Goal: Task Accomplishment & Management: Manage account settings

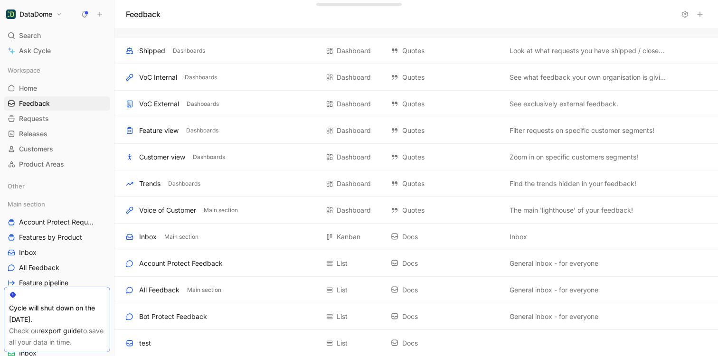
scroll to position [236, 0]
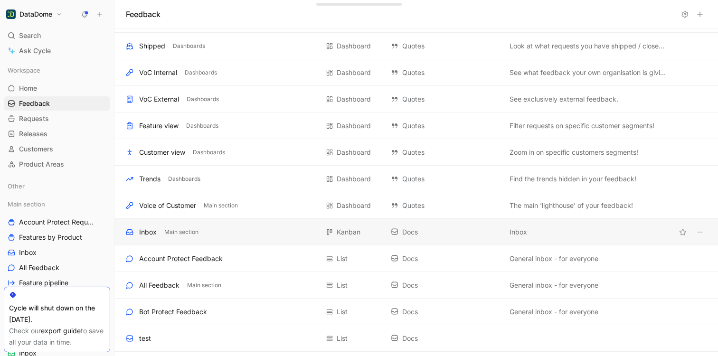
click at [236, 237] on div "Inbox Main section Kanban Docs Inbox" at bounding box center [416, 232] width 604 height 27
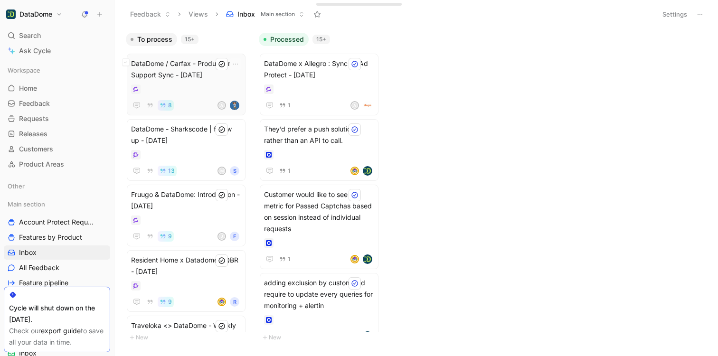
click at [189, 95] on div "DataDome / Carfax - Product and Support Sync - [DATE] 8 A" at bounding box center [186, 84] width 110 height 53
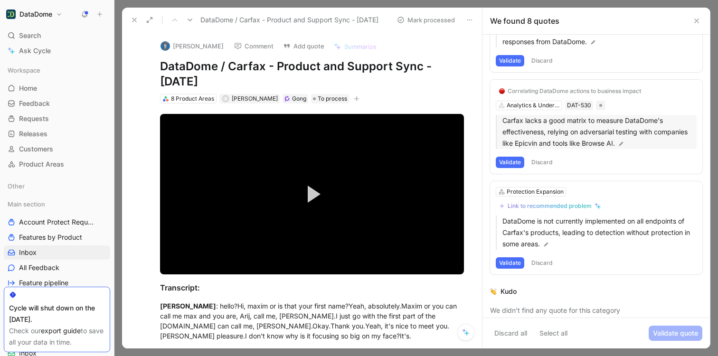
scroll to position [588, 0]
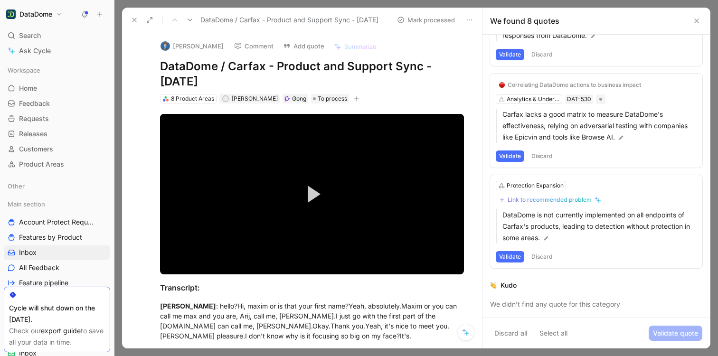
click at [51, 15] on h1 "DataDome" at bounding box center [35, 14] width 33 height 9
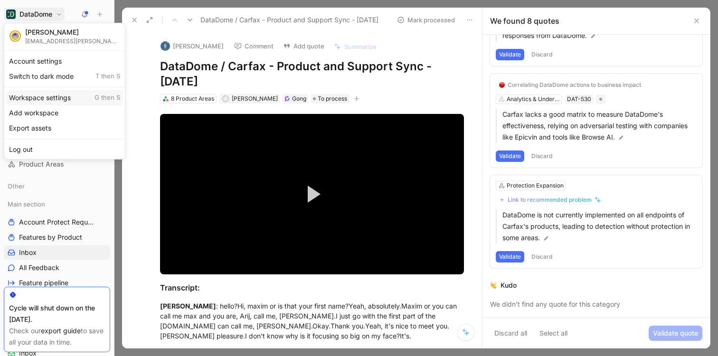
click at [66, 103] on div "Workspace settings G then S" at bounding box center [64, 97] width 117 height 15
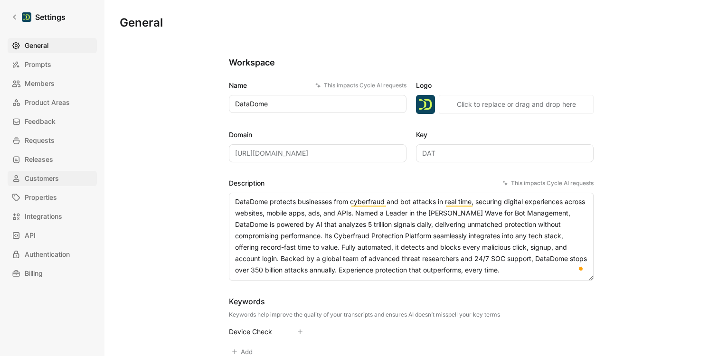
click at [55, 173] on span "Customers" at bounding box center [42, 178] width 34 height 11
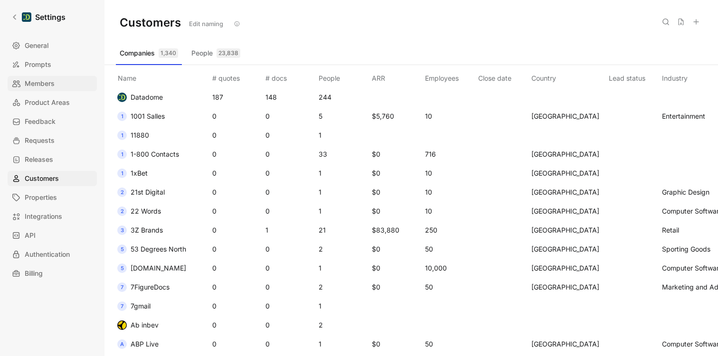
click at [57, 84] on link "Members" at bounding box center [52, 83] width 89 height 15
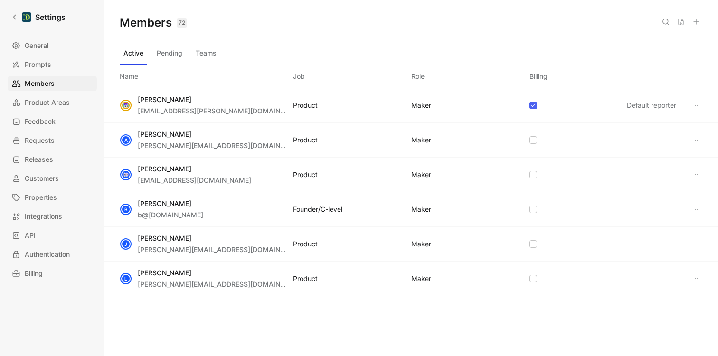
click at [696, 23] on use at bounding box center [696, 21] width 5 height 5
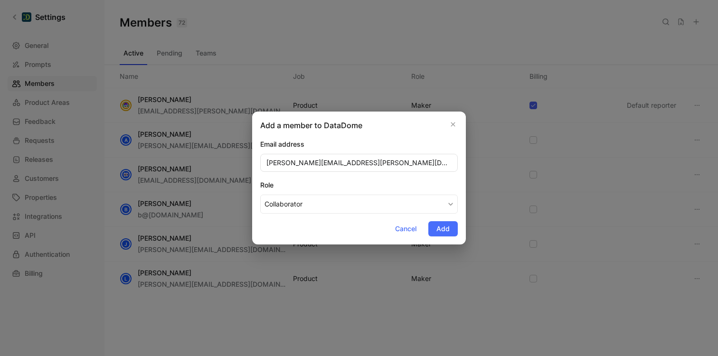
type input "[PERSON_NAME][EMAIL_ADDRESS][PERSON_NAME][DOMAIN_NAME]"
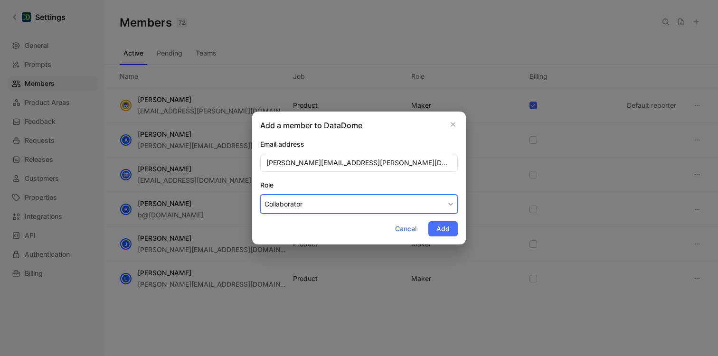
click at [442, 207] on button "Collaborator" at bounding box center [359, 204] width 198 height 19
click at [315, 224] on div "Maker" at bounding box center [292, 226] width 56 height 11
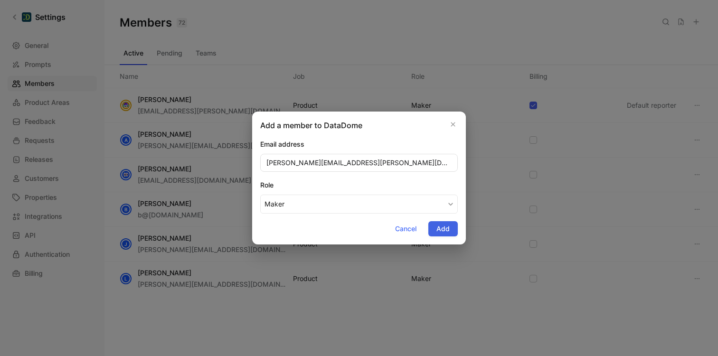
click at [442, 232] on span "Add" at bounding box center [442, 228] width 13 height 11
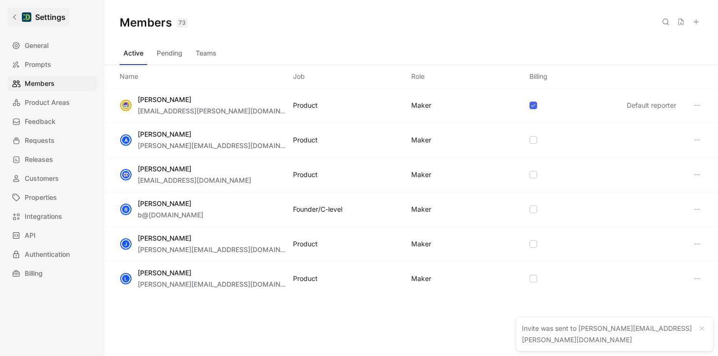
click at [15, 17] on icon at bounding box center [14, 17] width 7 height 7
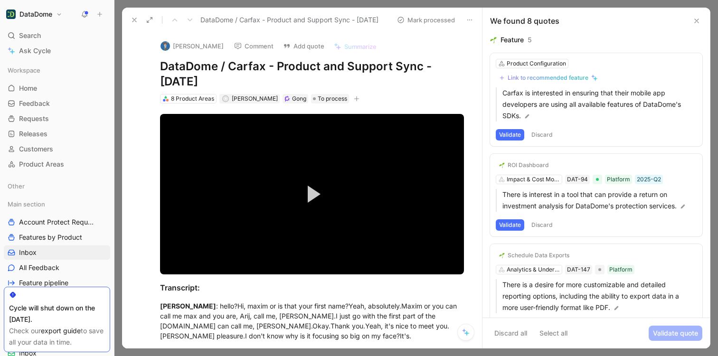
click at [469, 20] on icon at bounding box center [470, 20] width 8 height 8
click at [480, 38] on div "Copy link" at bounding box center [501, 40] width 77 height 14
